Goal: Navigation & Orientation: Find specific page/section

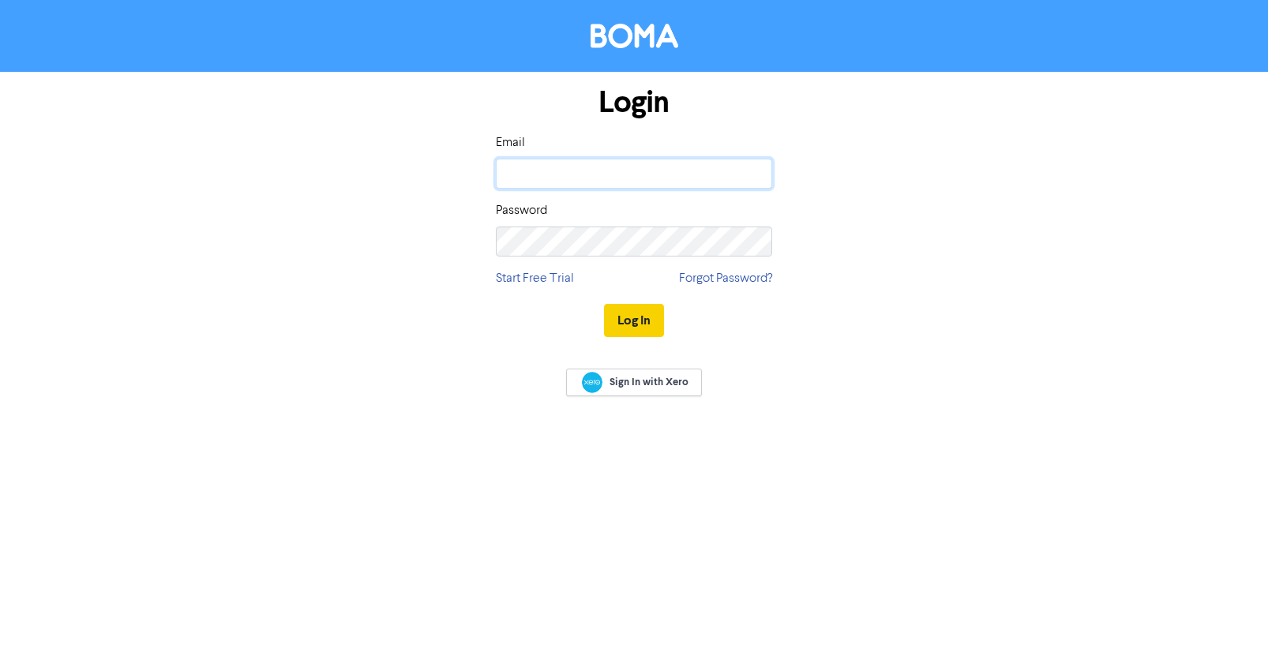
type input "[PERSON_NAME][EMAIL_ADDRESS][DOMAIN_NAME]"
click at [650, 326] on button "Log In" at bounding box center [634, 320] width 60 height 33
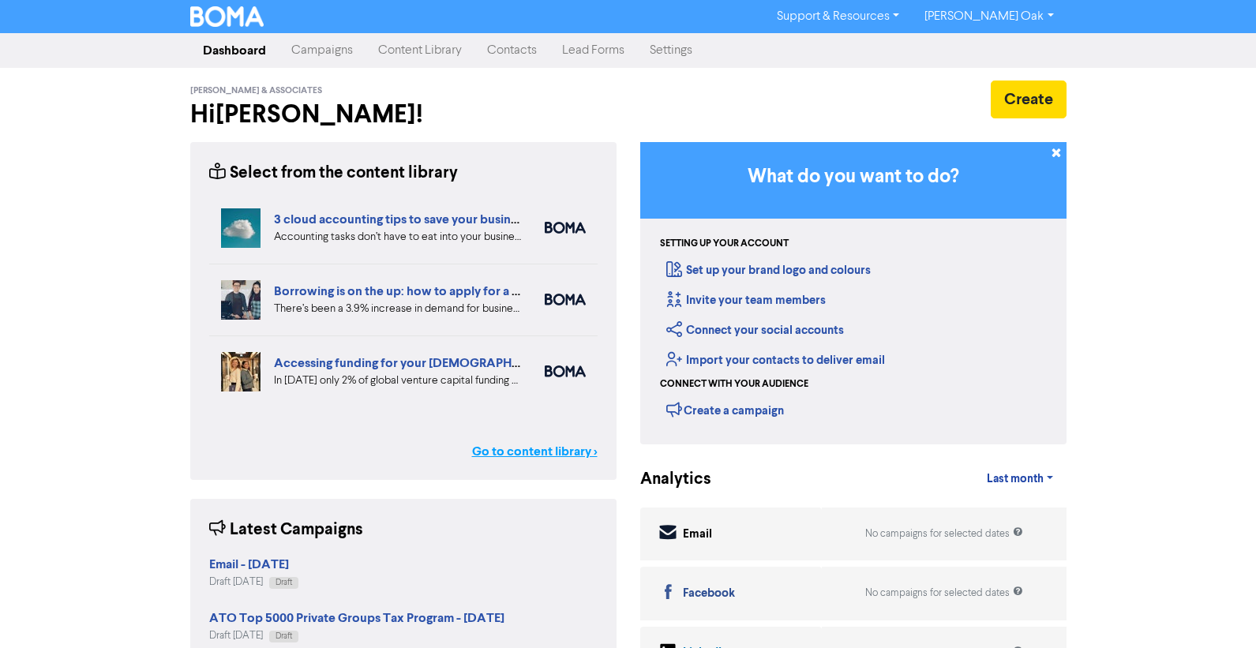
click at [520, 452] on link "Go to content library >" at bounding box center [535, 451] width 126 height 19
